Goal: Task Accomplishment & Management: Complete application form

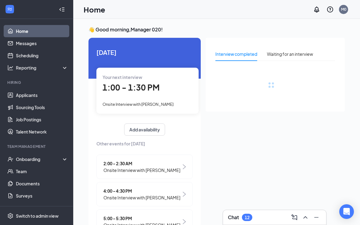
click at [45, 95] on link "Applicants" at bounding box center [42, 95] width 52 height 12
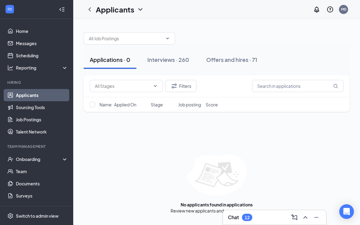
click at [186, 60] on div "Interviews · 260" at bounding box center [168, 60] width 42 height 8
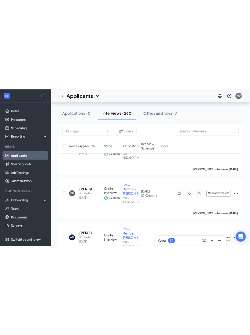
scroll to position [3930, 0]
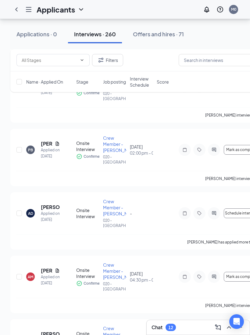
click at [166, 33] on div "Offers and hires · 71" at bounding box center [158, 34] width 51 height 8
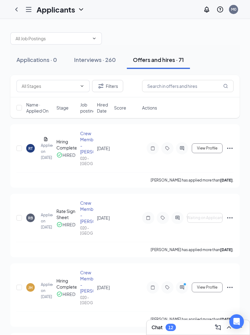
click at [223, 188] on div "[PERSON_NAME] has applied more than [DATE] ." at bounding box center [124, 179] width 217 height 15
click at [85, 137] on div "Crew Member - [PERSON_NAME]." at bounding box center [86, 142] width 13 height 24
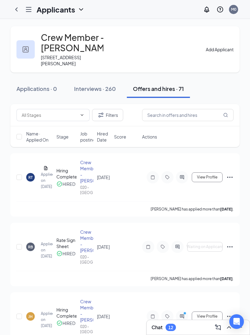
click at [83, 165] on div "Crew Member - [PERSON_NAME]." at bounding box center [86, 171] width 13 height 24
click at [18, 180] on input "checkbox" at bounding box center [18, 177] width 5 height 5
checkbox input "true"
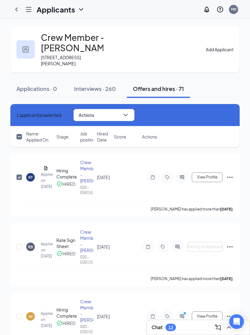
click at [19, 10] on icon "ChevronLeft" at bounding box center [16, 9] width 7 height 7
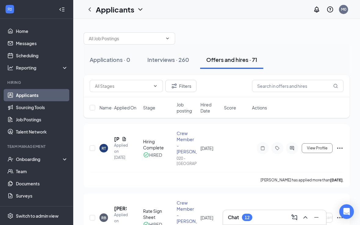
click at [94, 146] on input "checkbox" at bounding box center [92, 148] width 5 height 5
checkbox input "true"
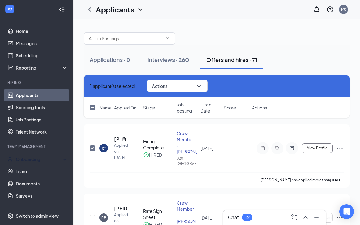
click at [54, 161] on div "Onboarding" at bounding box center [39, 159] width 47 height 6
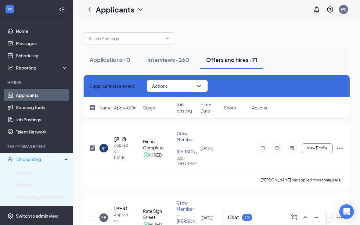
click at [38, 171] on link "Overview" at bounding box center [41, 173] width 53 height 12
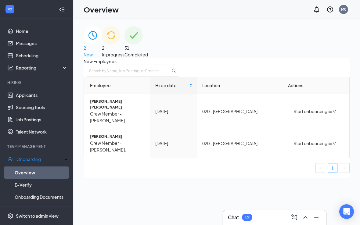
click at [124, 52] on span "In progress" at bounding box center [113, 54] width 23 height 5
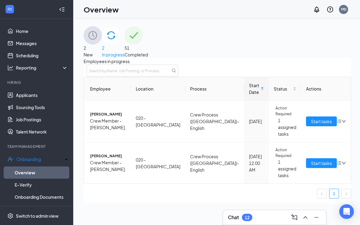
click at [306, 126] on button "Start tasks" at bounding box center [321, 122] width 31 height 10
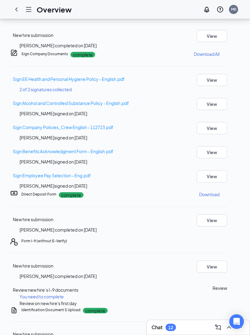
scroll to position [153, 0]
click at [227, 225] on button "Review" at bounding box center [220, 288] width 15 height 7
type input "[DATE]"
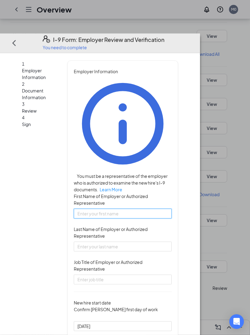
click at [92, 208] on input "First Name of Employer or Authorized Representative" at bounding box center [123, 213] width 98 height 10
type input "[PERSON_NAME]"
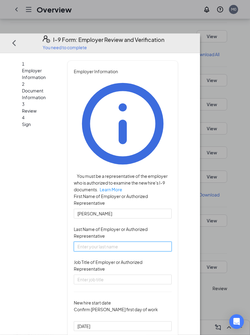
click at [104, 225] on input "Last Name of Employer or Authorized Representative" at bounding box center [123, 246] width 98 height 10
type input "Keen"
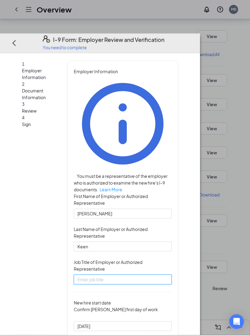
click at [88, 225] on input "Job Title of Employer or Authorized Representative" at bounding box center [123, 279] width 98 height 10
type input "Senior co"
click at [219, 38] on button "Next" at bounding box center [213, 42] width 12 height 9
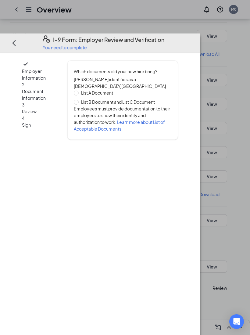
click at [157, 99] on span "List B Document and List C Document" at bounding box center [118, 102] width 79 height 7
click at [78, 100] on input "List B Document and List C Document" at bounding box center [76, 102] width 4 height 4
radio input "true"
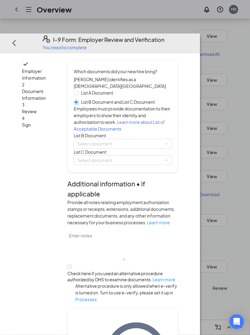
click at [134, 141] on input "search" at bounding box center [120, 143] width 86 height 9
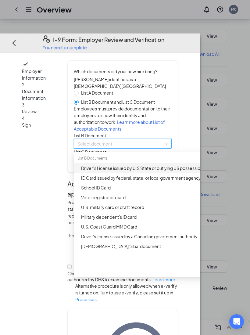
click at [180, 173] on div "Driver’s License issued by U.S State or outlying US possession" at bounding box center [142, 168] width 136 height 10
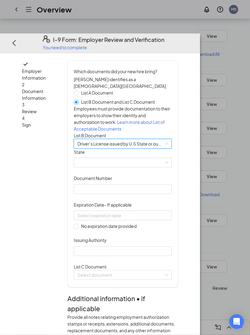
click at [158, 167] on span at bounding box center [122, 162] width 91 height 9
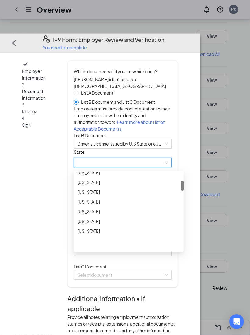
scroll to position [0, 0]
click at [154, 167] on span at bounding box center [122, 162] width 91 height 9
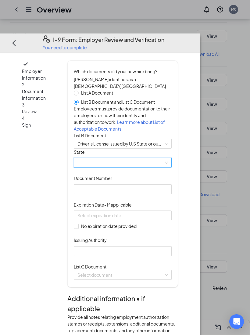
click at [132, 167] on span at bounding box center [122, 162] width 91 height 9
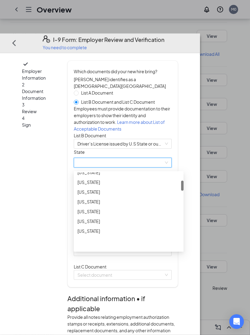
click at [137, 167] on span at bounding box center [122, 162] width 91 height 9
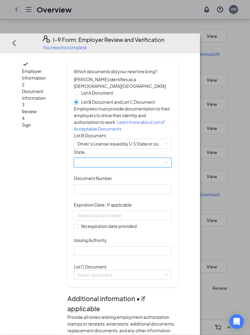
click at [168, 167] on span at bounding box center [122, 162] width 91 height 9
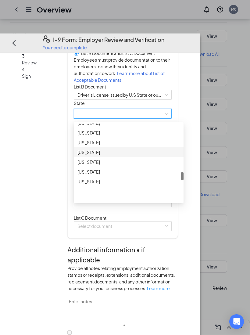
click at [126, 156] on div "[US_STATE]" at bounding box center [128, 152] width 103 height 7
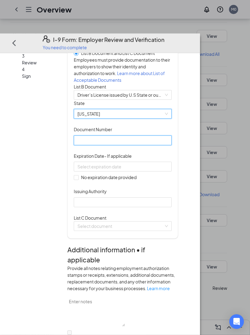
click at [139, 145] on input "Document Number" at bounding box center [123, 140] width 98 height 10
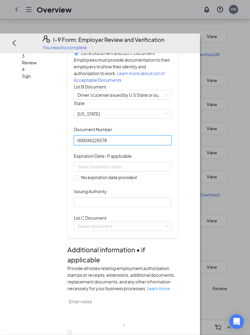
type input "000045225578"
click at [145, 170] on input at bounding box center [121, 166] width 89 height 7
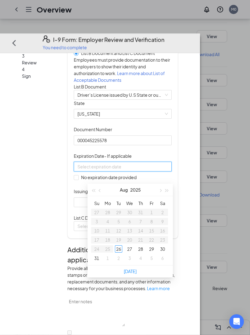
click at [163, 195] on button "button" at bounding box center [160, 190] width 7 height 12
click at [164, 196] on div "[DATE]" at bounding box center [130, 190] width 85 height 13
click at [159, 193] on button "button" at bounding box center [160, 190] width 7 height 12
click at [158, 195] on button "button" at bounding box center [160, 190] width 7 height 12
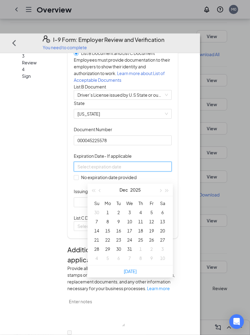
click at [158, 195] on button "button" at bounding box center [160, 190] width 7 height 12
click at [169, 194] on button "button" at bounding box center [167, 190] width 7 height 12
click at [162, 192] on button "button" at bounding box center [160, 190] width 7 height 12
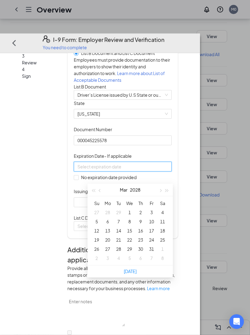
click at [163, 190] on button "button" at bounding box center [160, 190] width 7 height 12
click at [163, 189] on button "button" at bounding box center [160, 190] width 7 height 12
click at [164, 190] on button "button" at bounding box center [167, 190] width 7 height 12
click at [163, 190] on button "button" at bounding box center [160, 190] width 7 height 12
click at [165, 192] on button "button" at bounding box center [167, 190] width 7 height 12
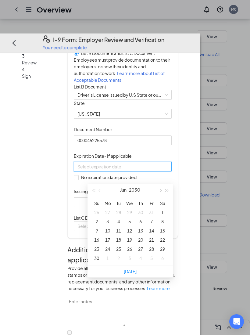
click at [165, 192] on button "button" at bounding box center [167, 190] width 7 height 12
click at [100, 190] on span "button" at bounding box center [100, 190] width 3 height 3
click at [102, 190] on button "button" at bounding box center [100, 190] width 7 height 12
click at [95, 193] on button "button" at bounding box center [93, 190] width 7 height 12
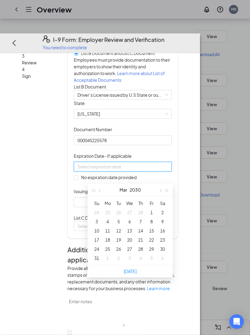
click at [95, 193] on button "button" at bounding box center [93, 190] width 7 height 12
click at [95, 190] on span "button" at bounding box center [93, 190] width 3 height 3
click at [160, 193] on button "button" at bounding box center [160, 190] width 7 height 12
click at [160, 191] on button "button" at bounding box center [160, 190] width 7 height 12
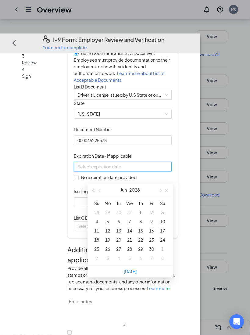
click at [163, 191] on button "button" at bounding box center [160, 190] width 7 height 12
click at [162, 191] on button "button" at bounding box center [160, 190] width 7 height 12
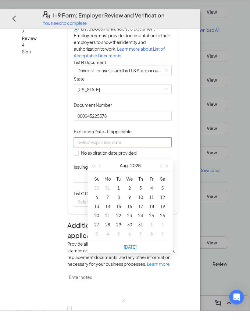
type input "[DATE]"
click at [164, 225] on div "26" at bounding box center [162, 239] width 7 height 7
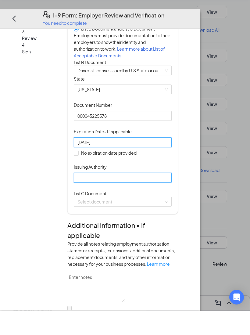
click at [155, 197] on input "Issuing Authority" at bounding box center [123, 202] width 98 height 10
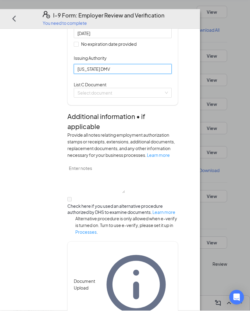
scroll to position [158, 0]
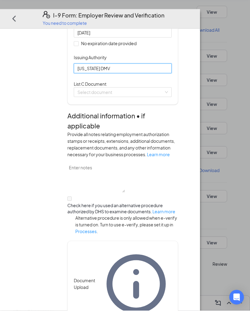
type input "[US_STATE] DMV"
click at [164, 119] on input "search" at bounding box center [120, 116] width 86 height 9
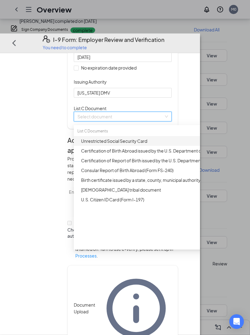
click at [152, 144] on div "Unrestricted Social Security Card" at bounding box center [143, 140] width 125 height 7
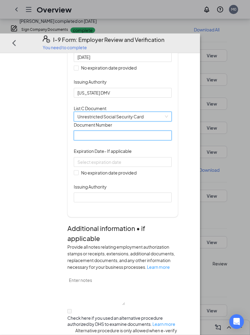
click at [142, 140] on input "Document Number" at bounding box center [123, 136] width 98 height 10
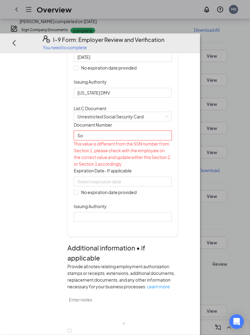
type input "S"
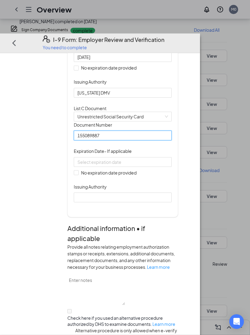
type input "155089887"
click at [153, 165] on input at bounding box center [121, 161] width 89 height 7
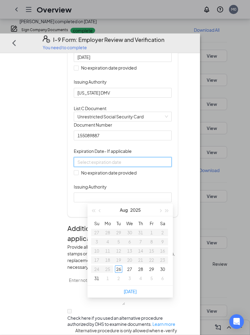
click at [172, 194] on div "Document Title Unrestricted Social Security Card Document Number 155089887 Expi…" at bounding box center [123, 161] width 98 height 81
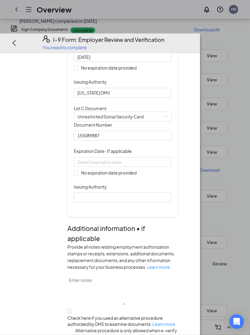
click at [78, 175] on input "No expiration date provided" at bounding box center [76, 172] width 4 height 4
checkbox input "true"
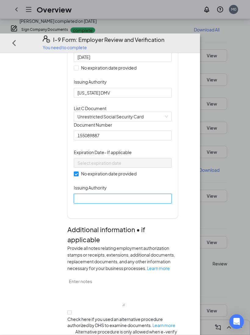
click at [133, 203] on input "Issuing Authority" at bounding box center [123, 198] width 98 height 10
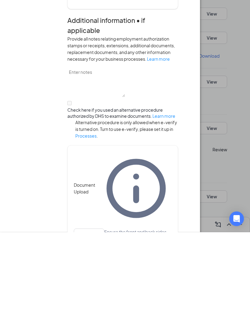
scroll to position [265, 0]
type input "Social Security administration"
click at [190, 168] on div "Employer Information 2 Document Information 3 Review 4 Sign Which documents did…" at bounding box center [100, 77] width 181 height 563
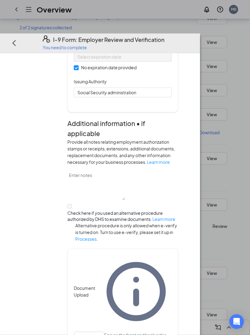
scroll to position [323, 0]
click at [219, 38] on button "Next" at bounding box center [213, 42] width 12 height 9
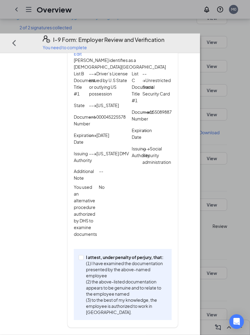
scroll to position [72, 0]
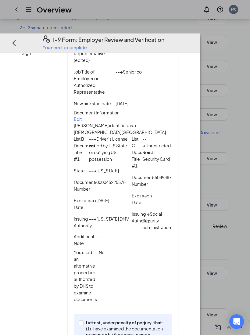
click at [100, 225] on p "I attest, under penalty of perjury, that:" at bounding box center [125, 322] width 78 height 6
click at [83, 225] on input "I attest, under penalty of [PERSON_NAME], that: (1) I have examined the documen…" at bounding box center [81, 322] width 4 height 4
checkbox input "true"
click at [219, 38] on button "Next" at bounding box center [213, 42] width 12 height 9
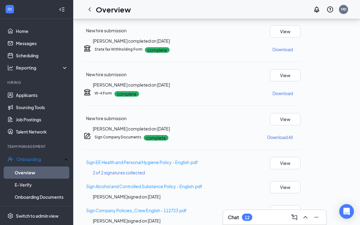
scroll to position [0, 0]
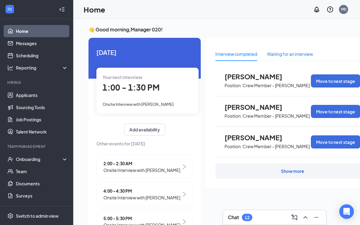
click at [308, 55] on div "Waiting for an interview" at bounding box center [290, 54] width 46 height 7
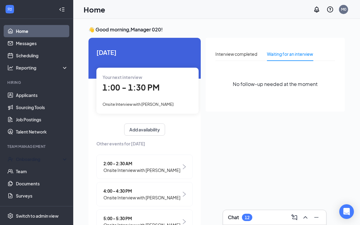
click at [44, 162] on div "Onboarding" at bounding box center [39, 159] width 47 height 6
click at [48, 169] on link "Overview" at bounding box center [42, 171] width 52 height 12
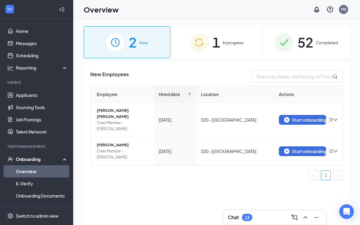
click at [228, 47] on div "1 In progress" at bounding box center [216, 42] width 87 height 32
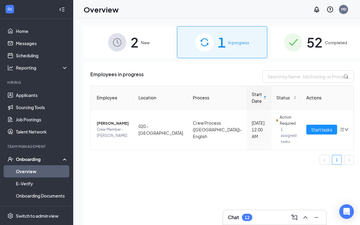
click at [328, 45] on span "Completed" at bounding box center [336, 43] width 22 height 6
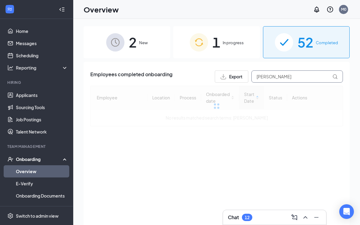
click at [342, 76] on input "Thomas" at bounding box center [297, 76] width 92 height 12
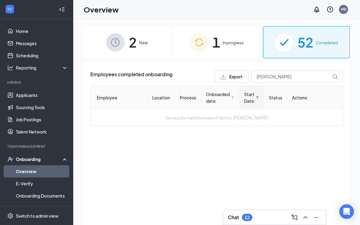
click at [337, 75] on icon at bounding box center [335, 76] width 5 height 5
click at [337, 78] on icon at bounding box center [335, 76] width 5 height 5
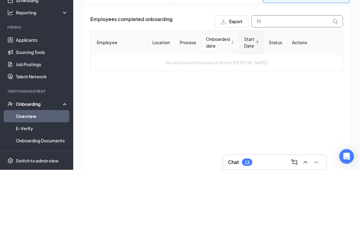
type input "T"
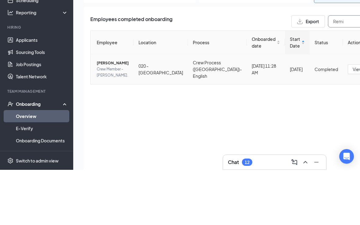
type input "Remi"
click at [107, 115] on span "[PERSON_NAME]" at bounding box center [113, 118] width 32 height 6
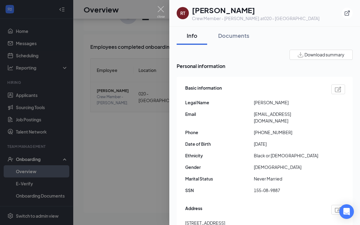
click at [236, 40] on button "Documents" at bounding box center [233, 36] width 43 height 18
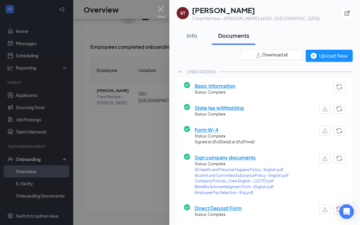
scroll to position [0, 0]
click at [193, 41] on button "Info" at bounding box center [192, 36] width 31 height 18
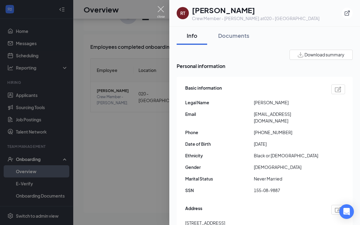
click at [158, 12] on img at bounding box center [161, 12] width 8 height 12
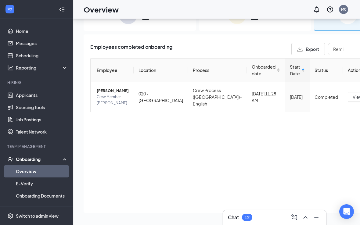
click at [49, 178] on link "E-Verify" at bounding box center [42, 184] width 52 height 12
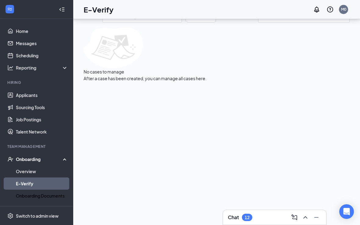
click at [58, 190] on link "Onboarding Documents" at bounding box center [42, 196] width 52 height 12
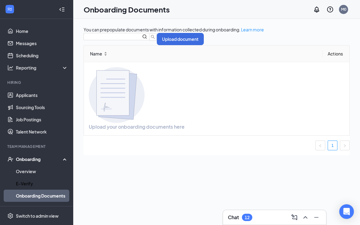
click at [20, 182] on link "E-Verify" at bounding box center [42, 184] width 52 height 12
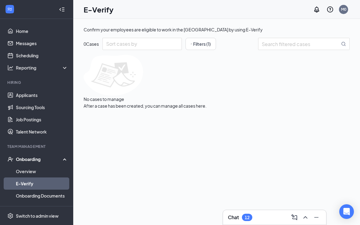
click at [28, 209] on link "Activity log" at bounding box center [42, 208] width 52 height 12
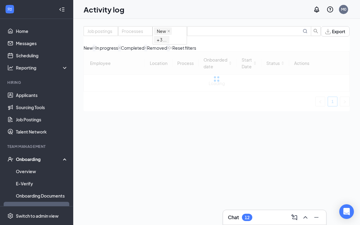
click at [24, 194] on link "Onboarding Documents" at bounding box center [42, 196] width 52 height 12
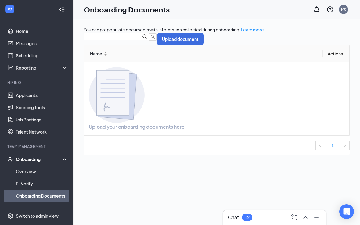
click at [31, 159] on div "Onboarding" at bounding box center [39, 159] width 47 height 6
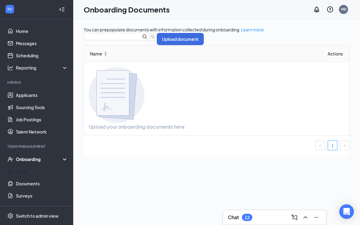
click at [21, 172] on link "Team" at bounding box center [42, 171] width 52 height 12
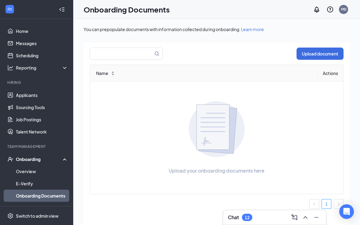
click at [101, 57] on input "text" at bounding box center [118, 54] width 56 height 12
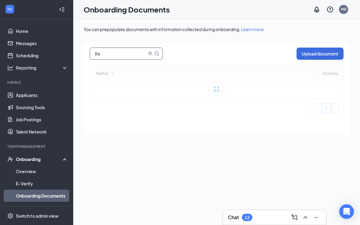
type input "R"
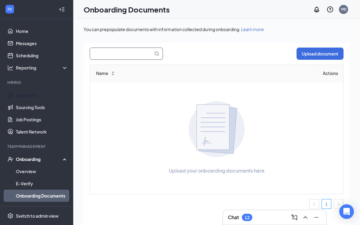
click at [24, 94] on link "Applicants" at bounding box center [42, 95] width 52 height 12
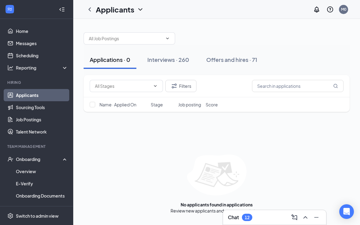
click at [236, 62] on div "Offers and hires · 71" at bounding box center [231, 60] width 51 height 8
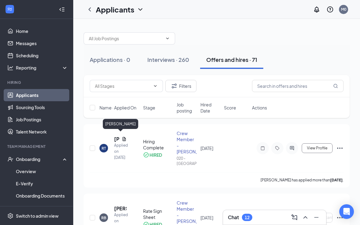
click at [117, 136] on h5 "[PERSON_NAME]" at bounding box center [116, 139] width 5 height 7
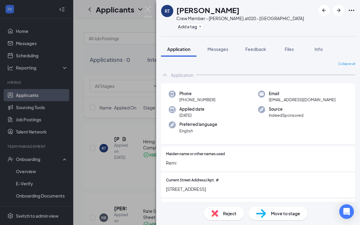
click at [294, 52] on button "Files" at bounding box center [289, 48] width 24 height 15
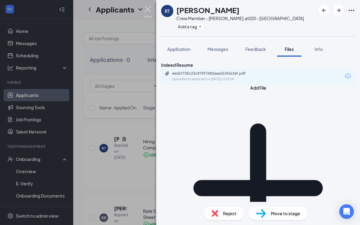
click at [150, 9] on img at bounding box center [148, 12] width 8 height 12
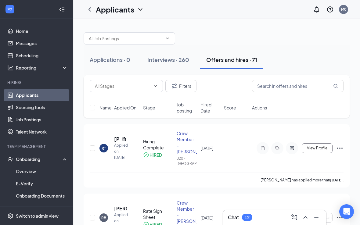
click at [147, 15] on div "Applicants M0" at bounding box center [216, 9] width 287 height 19
click at [90, 146] on input "checkbox" at bounding box center [92, 148] width 5 height 5
checkbox input "true"
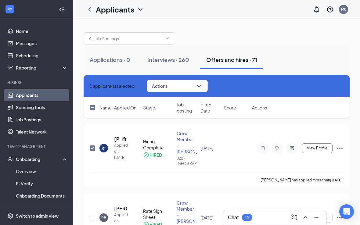
click at [31, 198] on link "Onboarding Documents" at bounding box center [42, 196] width 52 height 12
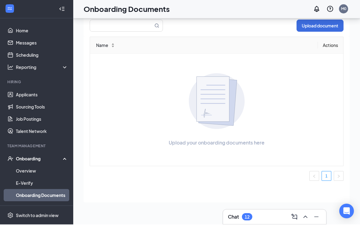
scroll to position [35, 0]
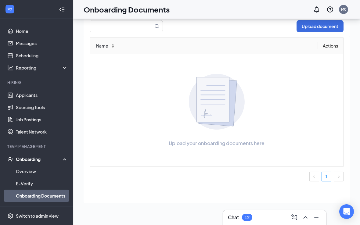
click at [20, 178] on link "E-Verify" at bounding box center [42, 184] width 52 height 12
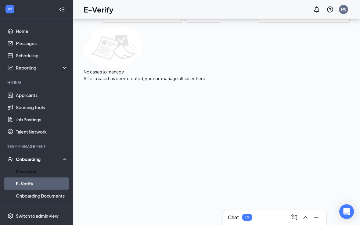
click at [25, 168] on link "Overview" at bounding box center [42, 171] width 52 height 12
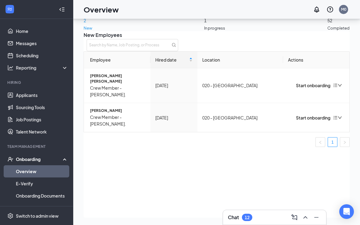
click at [27, 156] on div "Onboarding" at bounding box center [39, 159] width 47 height 6
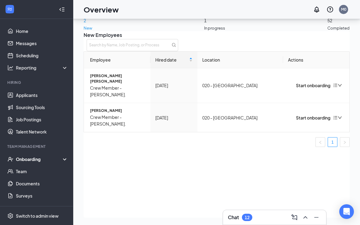
click at [30, 156] on div "Onboarding" at bounding box center [39, 159] width 47 height 6
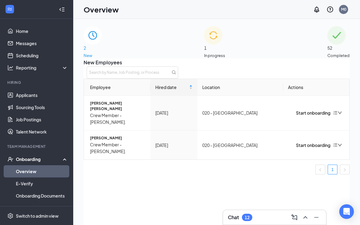
click at [225, 49] on div "1 In progress" at bounding box center [214, 42] width 21 height 32
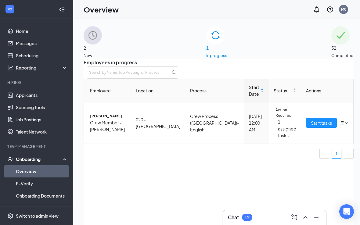
click at [331, 46] on div "52 Completed" at bounding box center [342, 42] width 22 height 32
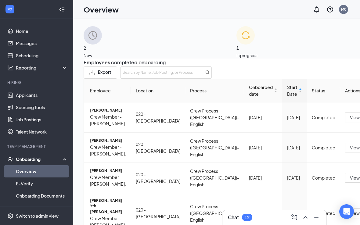
click at [25, 158] on div "Onboarding" at bounding box center [39, 159] width 47 height 6
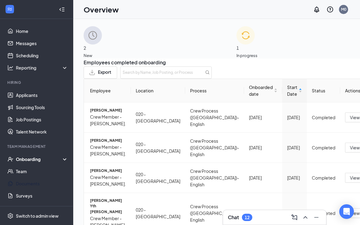
click at [21, 183] on link "Documents" at bounding box center [42, 184] width 52 height 12
